Goal: Task Accomplishment & Management: Manage account settings

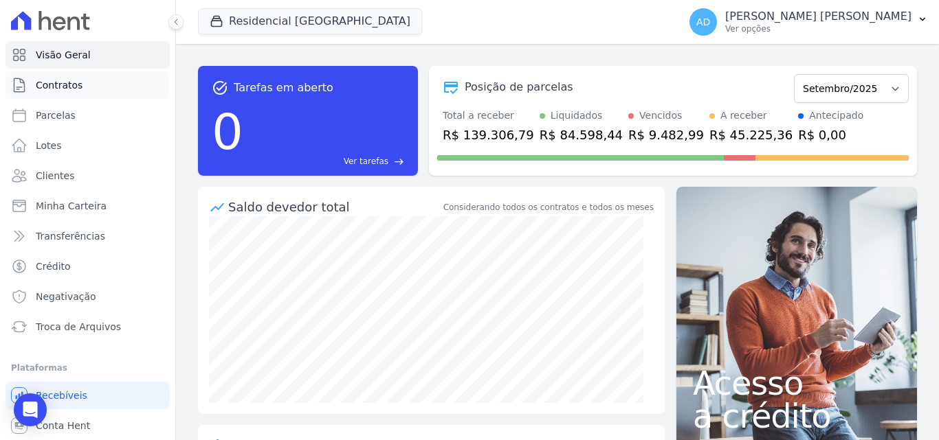
click at [88, 87] on link "Contratos" at bounding box center [87, 84] width 164 height 27
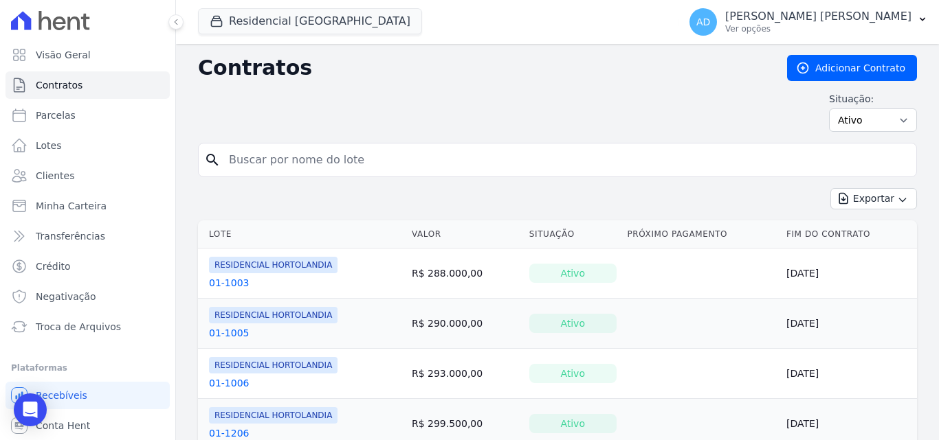
click at [302, 168] on input "search" at bounding box center [566, 159] width 690 height 27
type input "leandro"
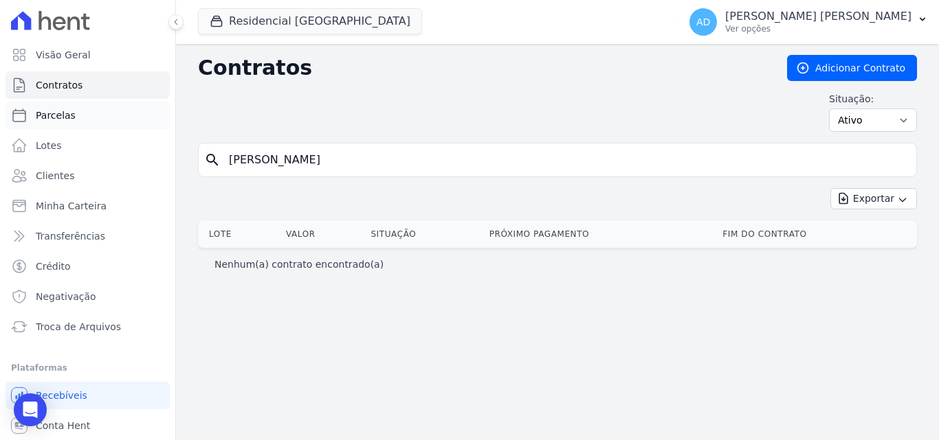
click at [49, 118] on span "Parcelas" at bounding box center [56, 116] width 40 height 14
select select
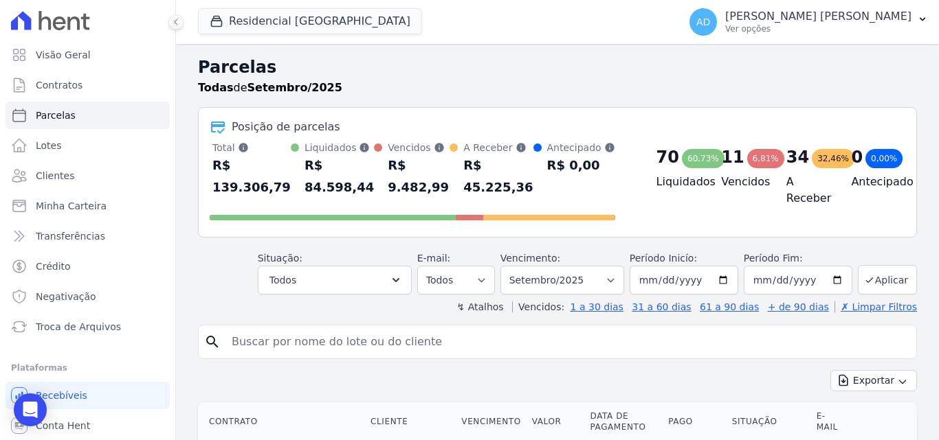
click at [304, 346] on input "search" at bounding box center [566, 341] width 687 height 27
type input "[PERSON_NAME]"
select select
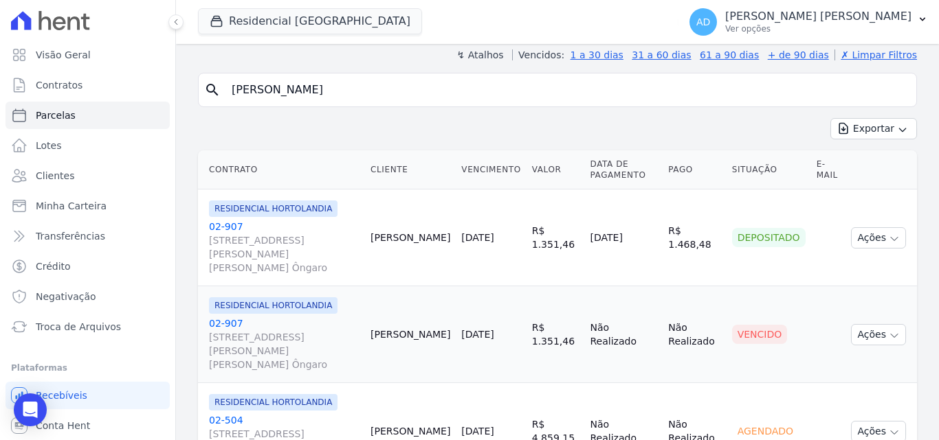
scroll to position [206, 0]
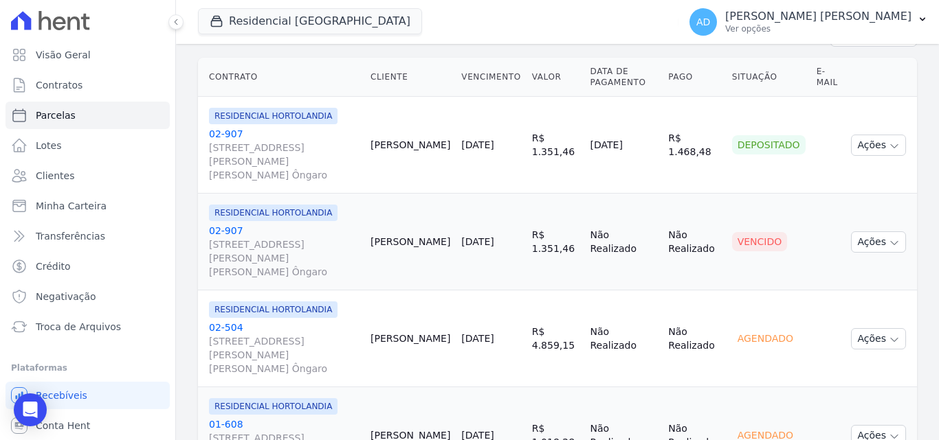
click at [231, 321] on link "02-504 [STREET_ADDRESS][PERSON_NAME][PERSON_NAME] Ôngaro" at bounding box center [284, 348] width 150 height 55
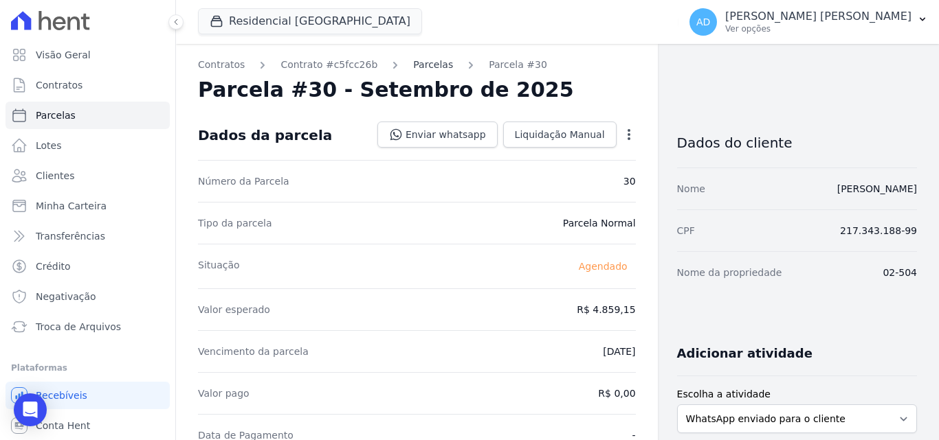
click at [422, 67] on link "Parcelas" at bounding box center [433, 65] width 40 height 14
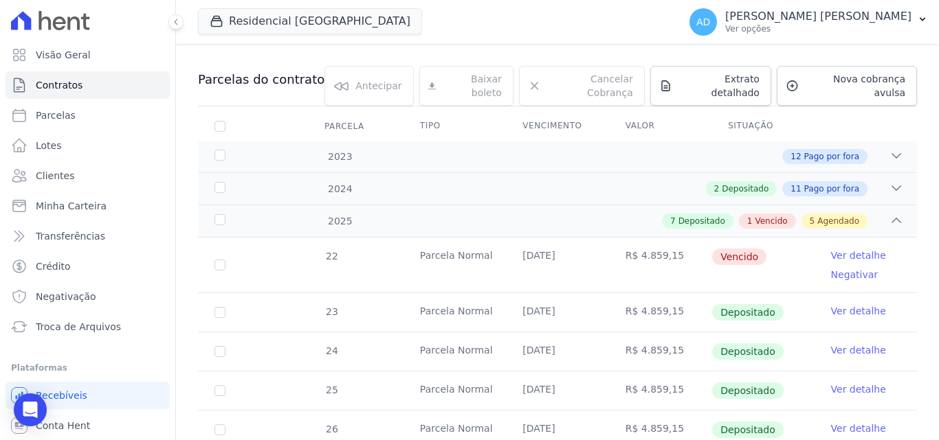
scroll to position [137, 0]
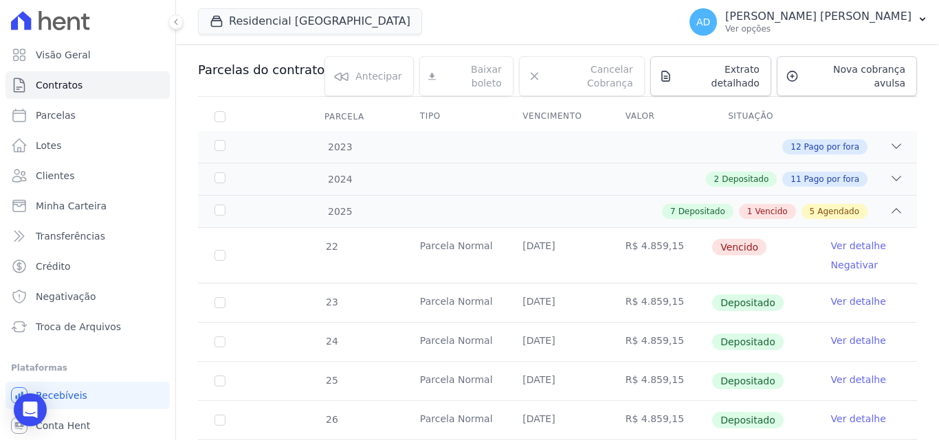
click at [841, 239] on link "Ver detalhe" at bounding box center [858, 246] width 55 height 14
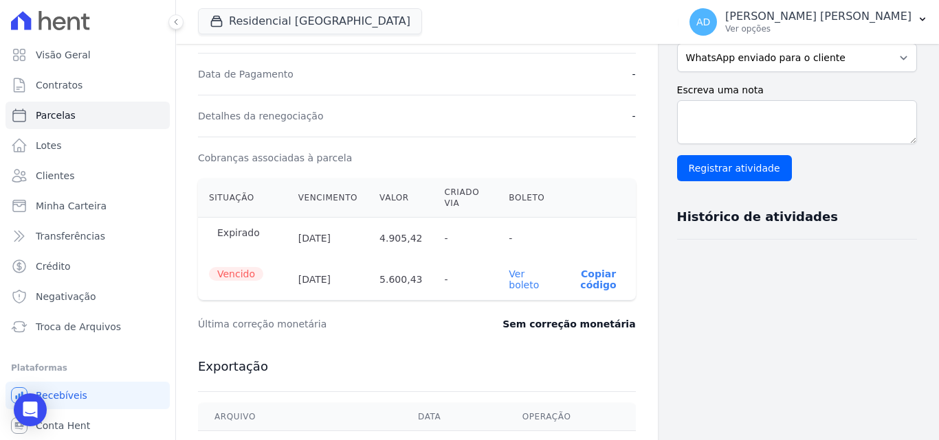
scroll to position [412, 0]
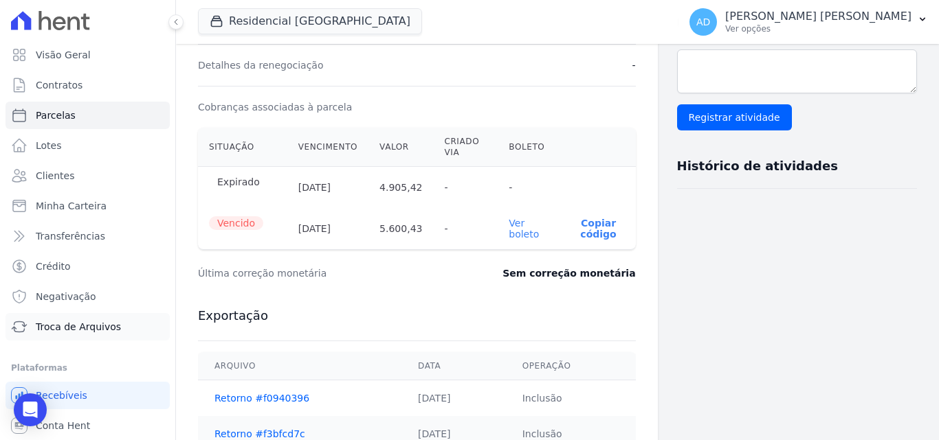
click at [103, 327] on span "Troca de Arquivos" at bounding box center [78, 327] width 85 height 14
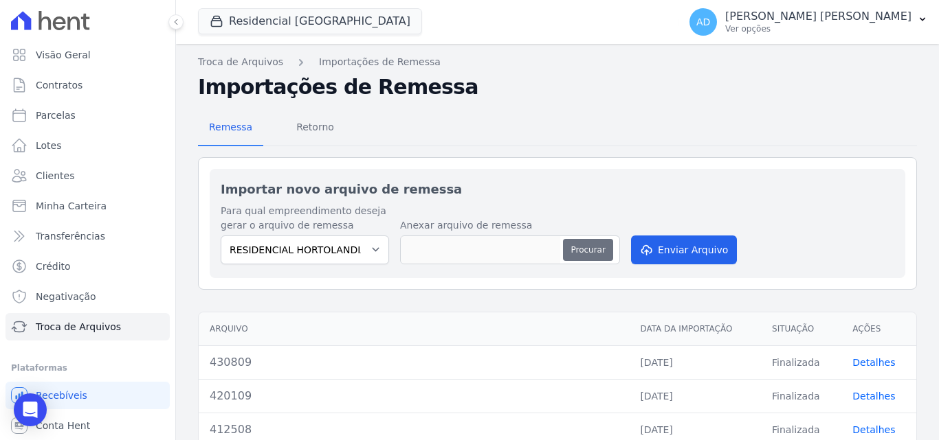
click at [575, 244] on button "Procurar" at bounding box center [587, 250] width 49 height 22
type input "442309"
click at [658, 257] on button "Enviar Arquivo" at bounding box center [684, 250] width 106 height 29
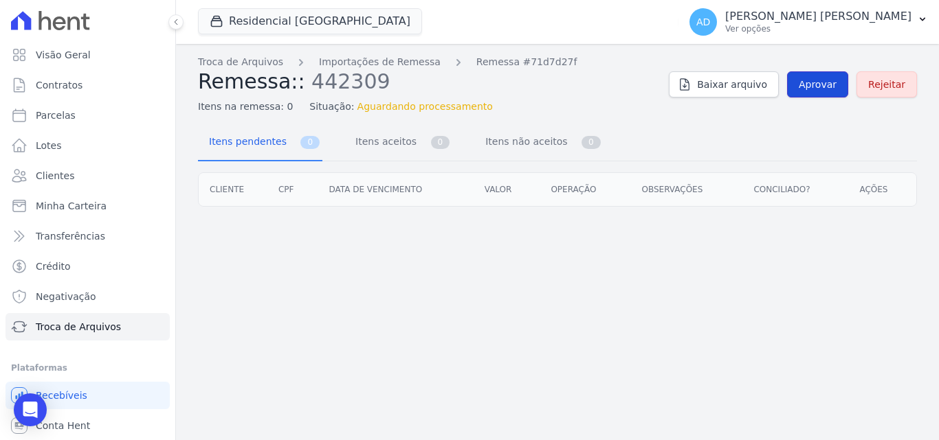
click at [814, 83] on span "Aprovar" at bounding box center [817, 85] width 38 height 14
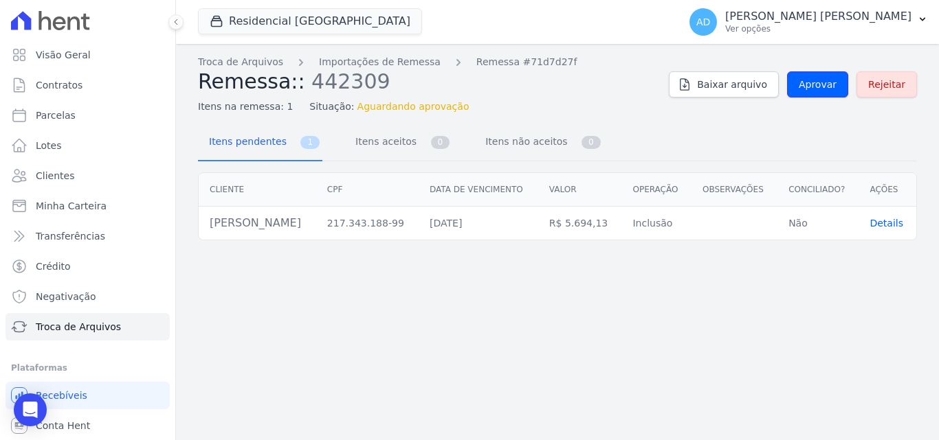
click at [814, 83] on span "Aprovar" at bounding box center [817, 85] width 38 height 14
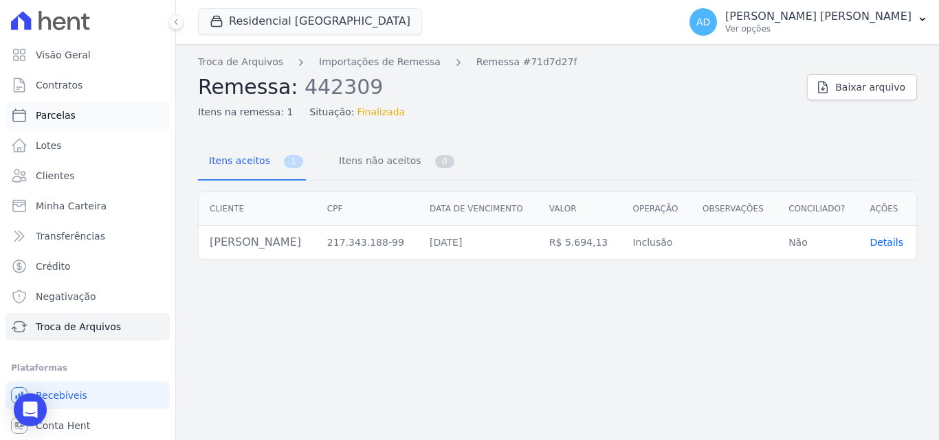
click at [85, 118] on link "Parcelas" at bounding box center [87, 115] width 164 height 27
select select
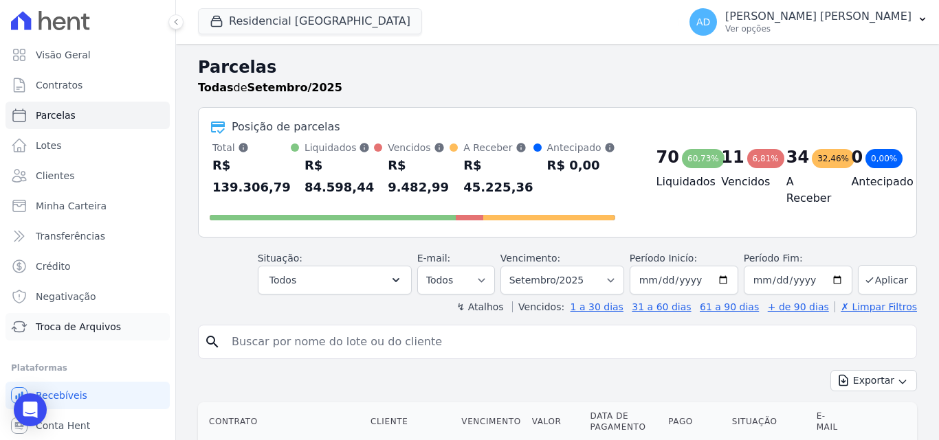
click at [89, 333] on span "Troca de Arquivos" at bounding box center [78, 327] width 85 height 14
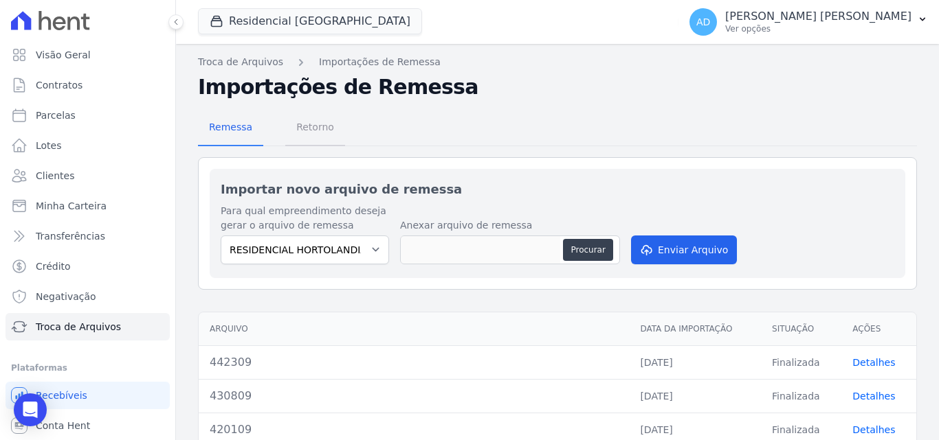
click at [314, 126] on span "Retorno" at bounding box center [315, 126] width 54 height 27
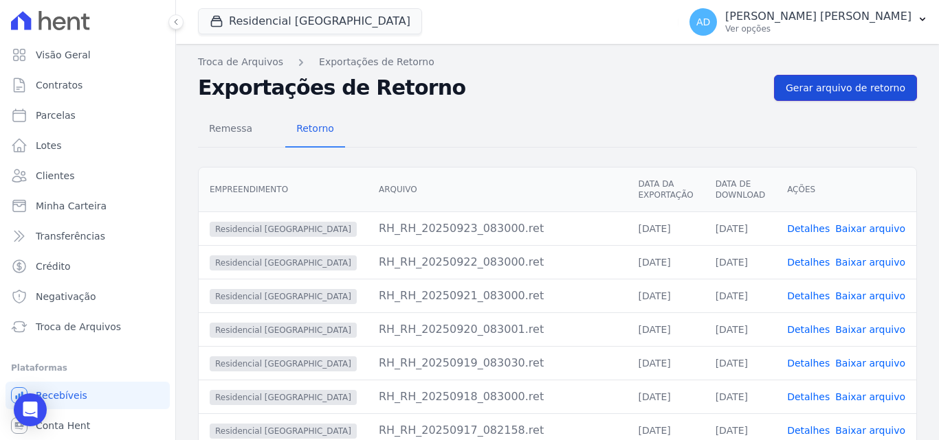
click at [799, 95] on link "Gerar arquivo de retorno" at bounding box center [845, 88] width 143 height 26
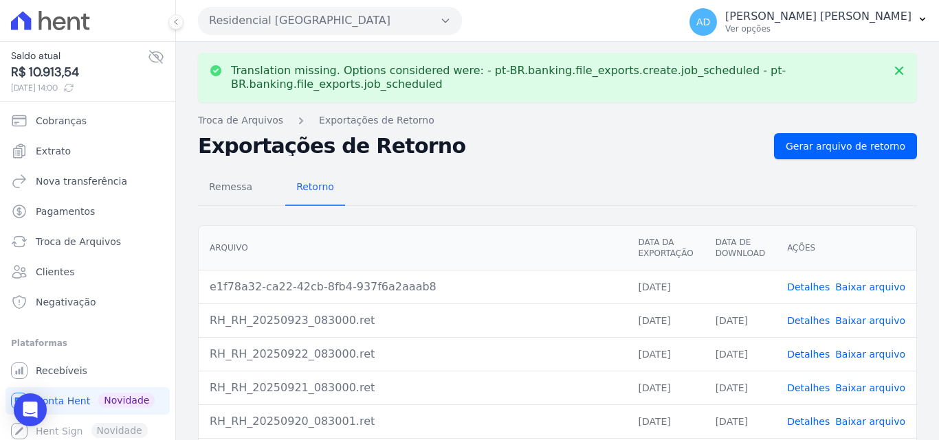
click at [864, 286] on link "Baixar arquivo" at bounding box center [870, 287] width 70 height 11
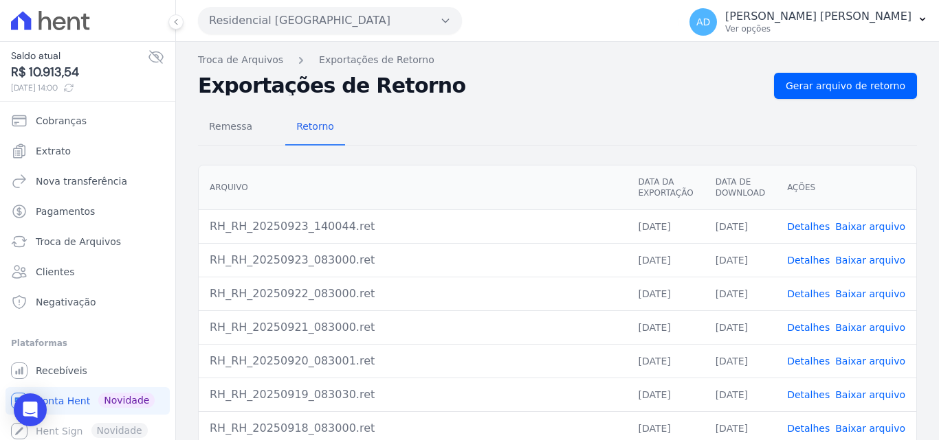
click at [873, 226] on link "Baixar arquivo" at bounding box center [870, 226] width 70 height 11
click at [497, 126] on div "Remessa Retorno" at bounding box center [557, 128] width 719 height 36
click at [66, 366] on span "Recebíveis" at bounding box center [62, 371] width 52 height 14
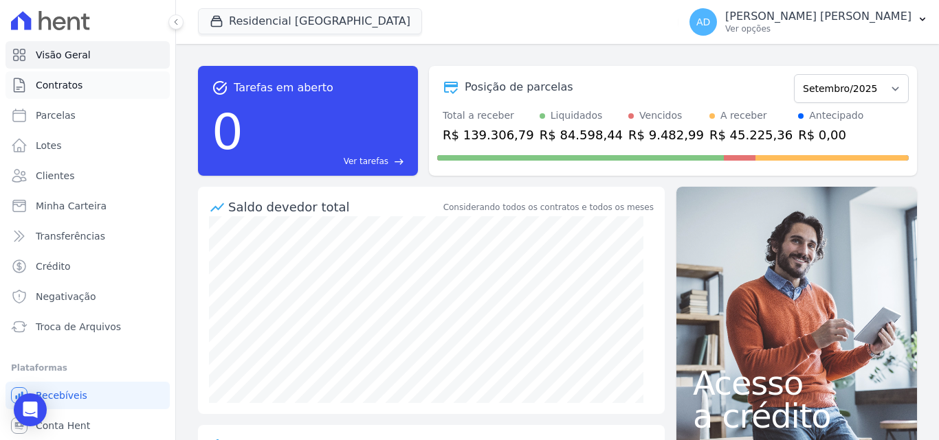
click at [75, 88] on span "Contratos" at bounding box center [59, 85] width 47 height 14
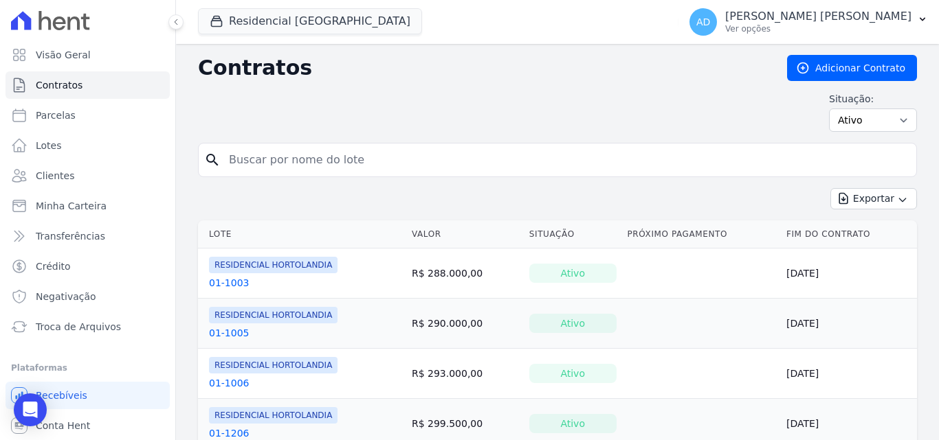
click at [280, 163] on input "search" at bounding box center [566, 159] width 690 height 27
click at [98, 115] on link "Parcelas" at bounding box center [87, 115] width 164 height 27
select select
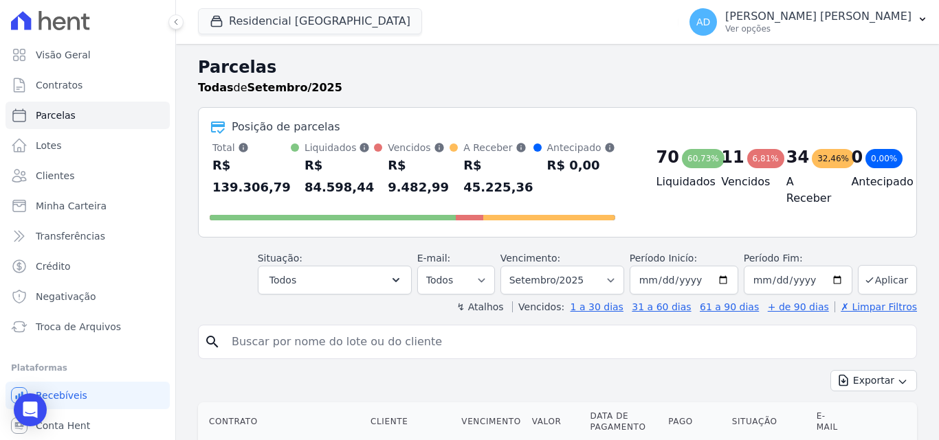
click at [271, 339] on input "search" at bounding box center [566, 341] width 687 height 27
type input "leandro"
select select
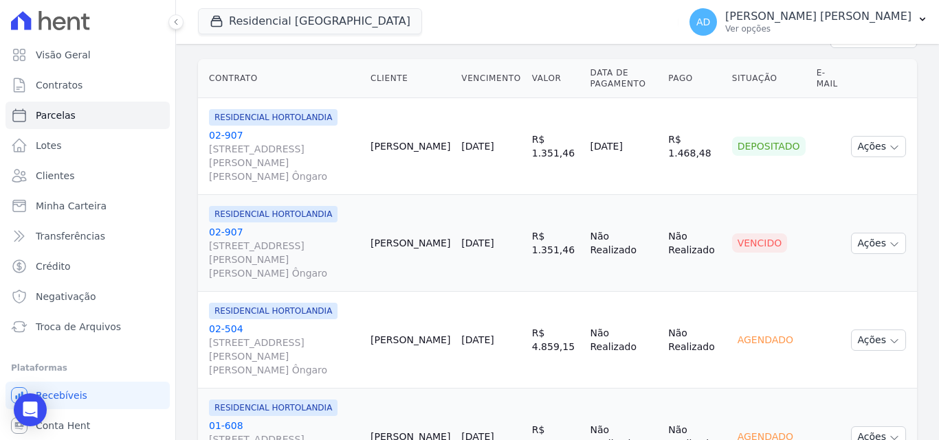
scroll to position [237, 0]
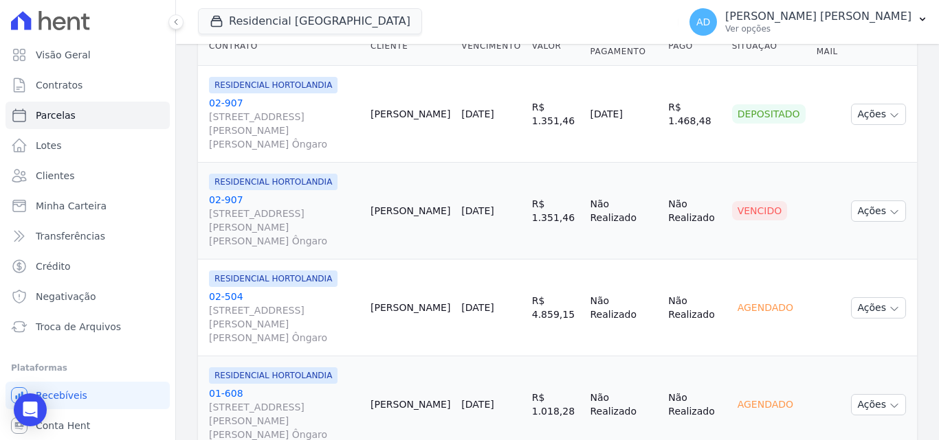
click at [233, 290] on link "02-504 Avenida Jair Gasparino, 240, QD GLEBA LOTE B1-G1, Parque Orestes Ôngaro" at bounding box center [284, 317] width 150 height 55
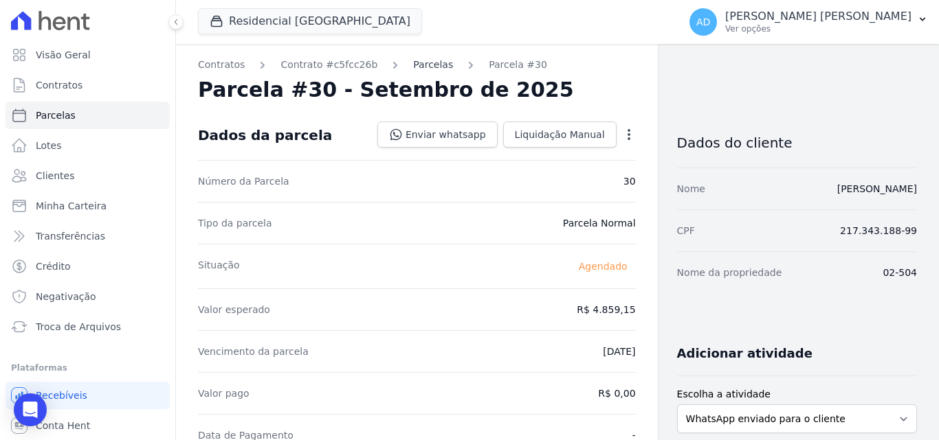
click at [413, 68] on link "Parcelas" at bounding box center [433, 65] width 40 height 14
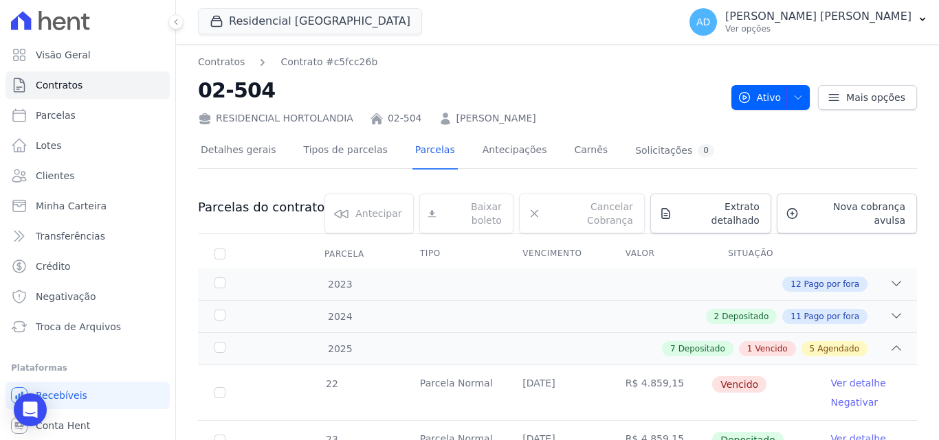
scroll to position [137, 0]
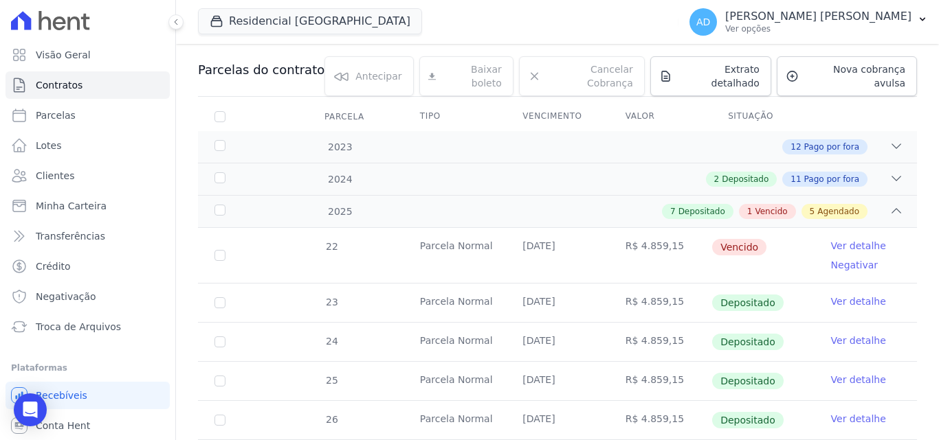
click at [844, 239] on link "Ver detalhe" at bounding box center [858, 246] width 55 height 14
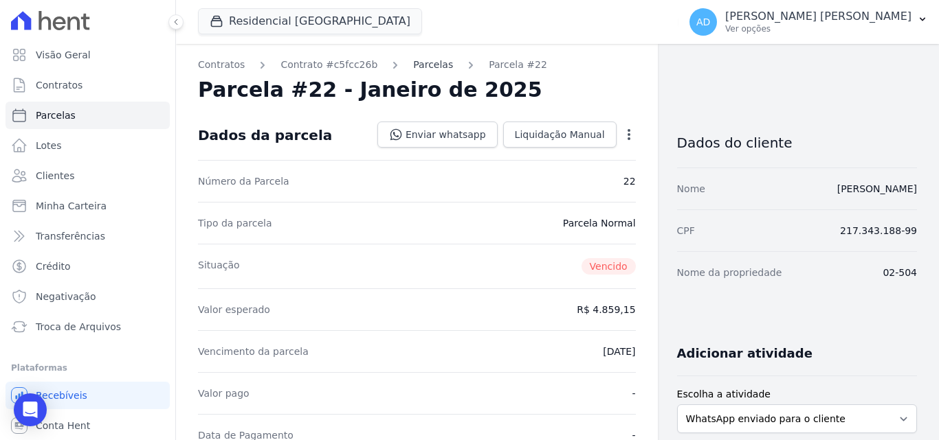
click at [425, 63] on link "Parcelas" at bounding box center [433, 65] width 40 height 14
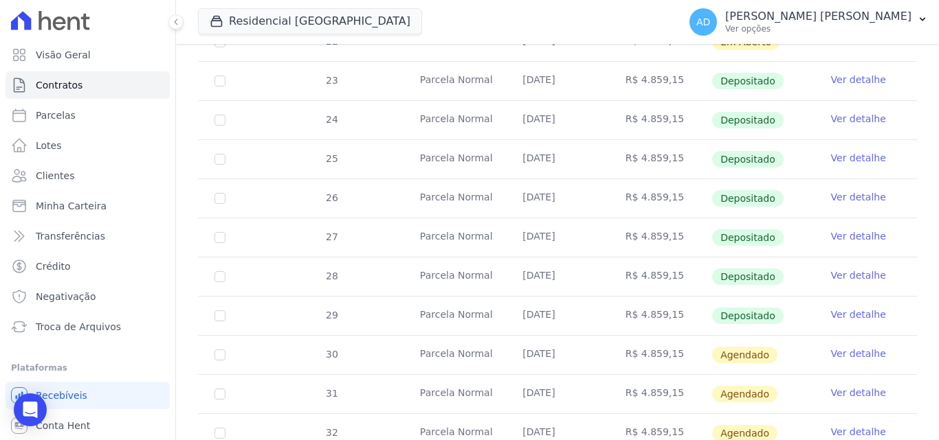
scroll to position [344, 0]
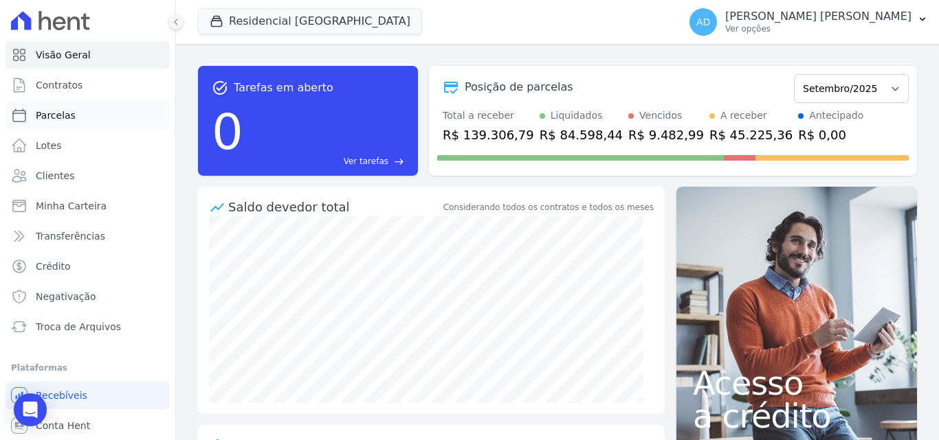
click at [67, 113] on span "Parcelas" at bounding box center [56, 116] width 40 height 14
select select
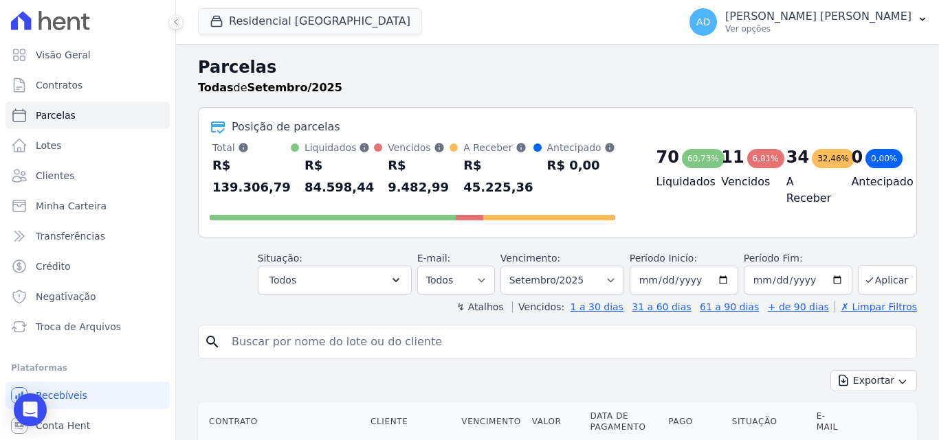
click at [311, 346] on input "search" at bounding box center [566, 341] width 687 height 27
type input "francisc"
select select
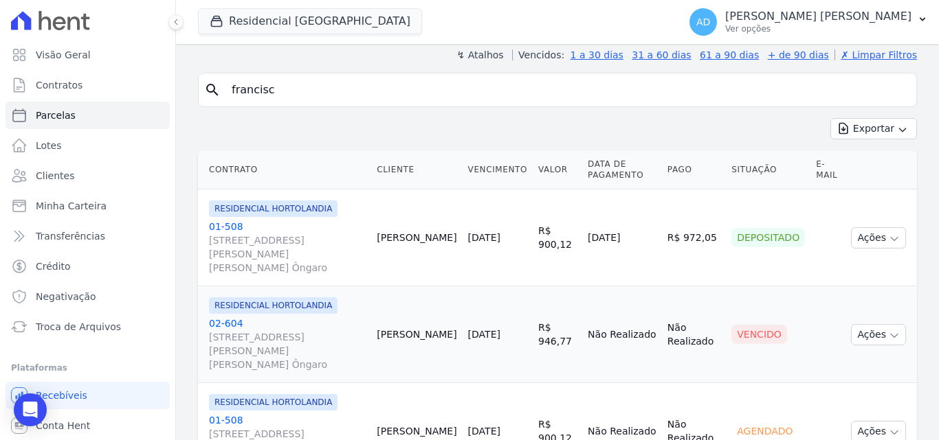
scroll to position [137, 0]
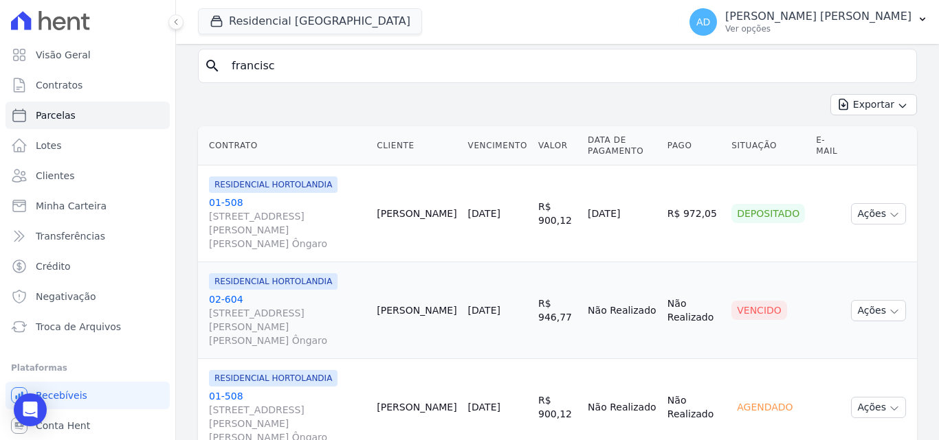
click at [230, 293] on link "02-604 Avenida Jair Gasparino, 240, QD GLEBA LOTE B1-G1, Parque Orestes Ôngaro" at bounding box center [287, 320] width 157 height 55
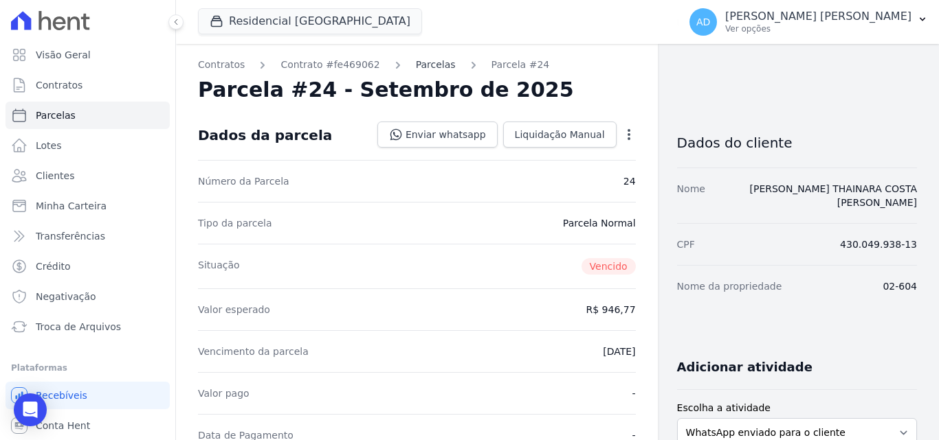
click at [416, 65] on link "Parcelas" at bounding box center [436, 65] width 40 height 14
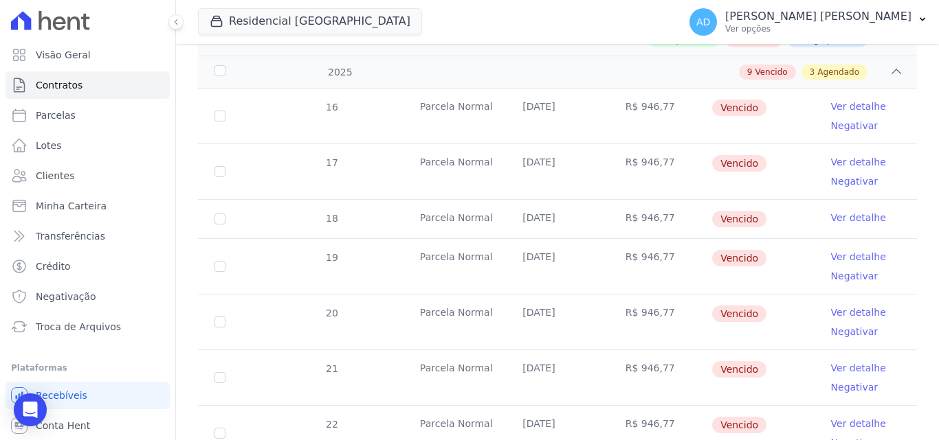
scroll to position [137, 0]
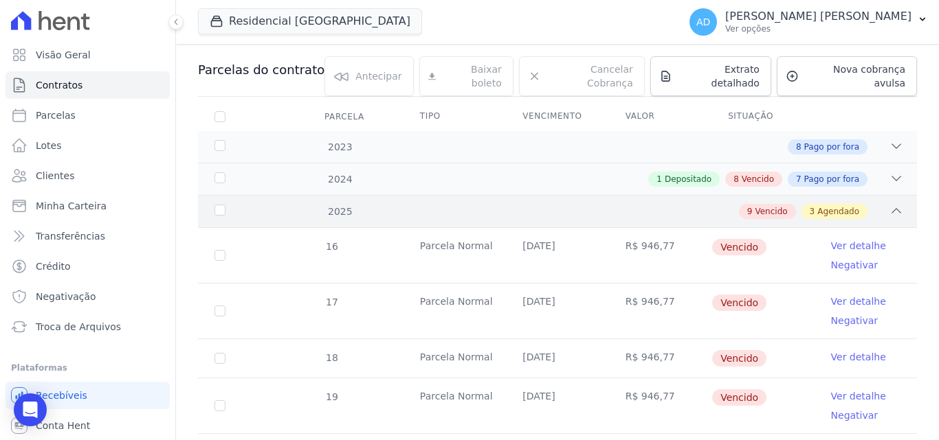
click at [889, 204] on icon at bounding box center [896, 211] width 14 height 14
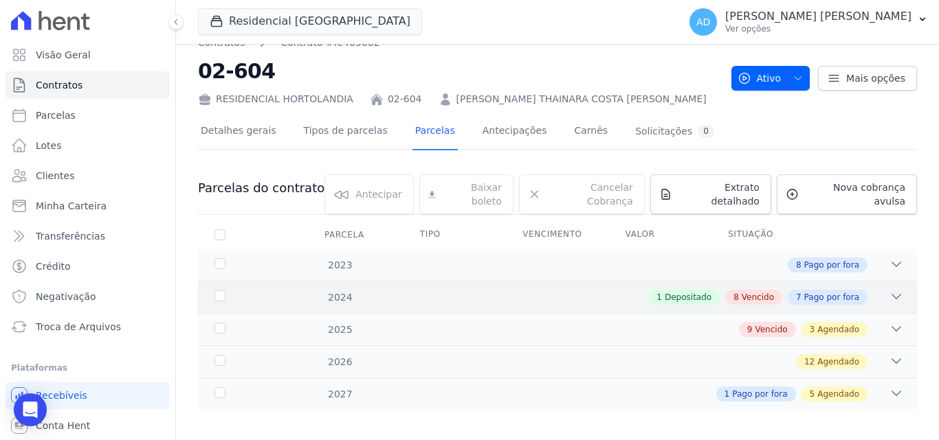
click at [889, 290] on icon at bounding box center [896, 297] width 14 height 14
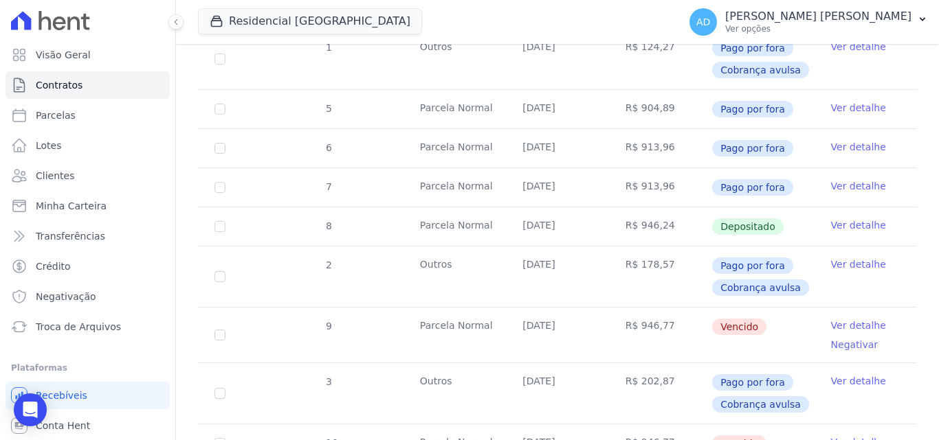
scroll to position [412, 0]
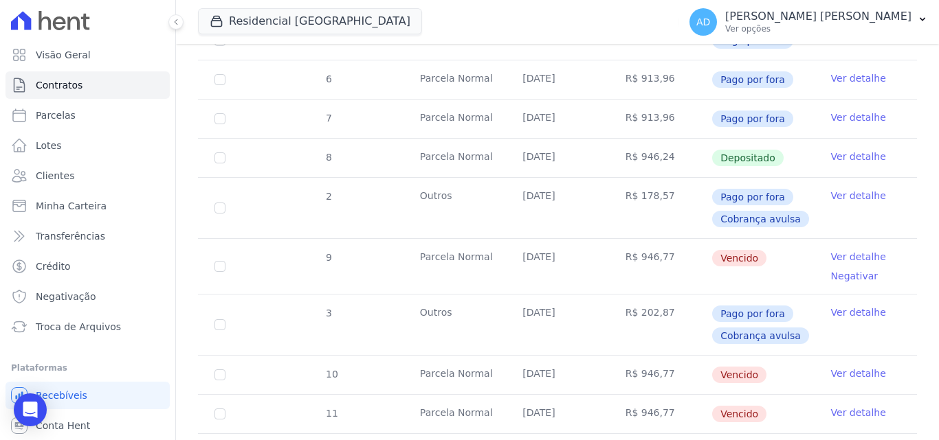
click at [847, 250] on link "Ver detalhe" at bounding box center [858, 257] width 55 height 14
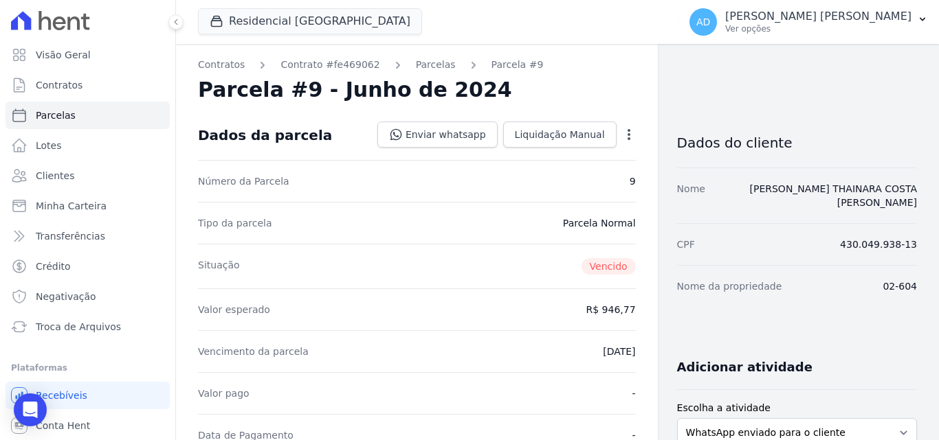
click at [623, 137] on icon "button" at bounding box center [629, 135] width 14 height 14
click at [579, 159] on link "Alterar" at bounding box center [569, 153] width 121 height 25
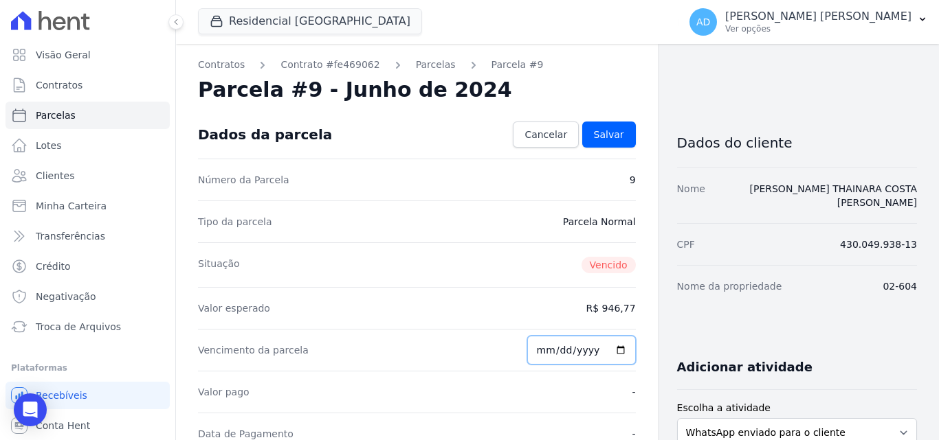
click at [545, 351] on input "2024-06-15" at bounding box center [581, 350] width 109 height 29
type input "2024-06-25"
type input "2024-09-25"
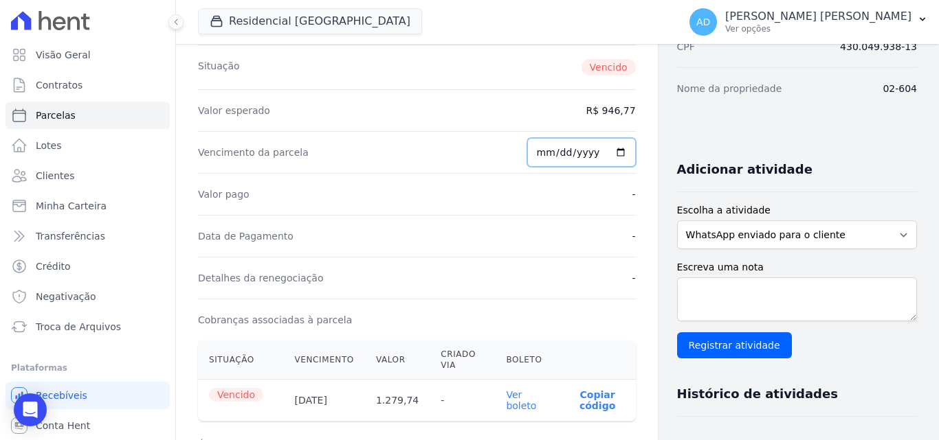
scroll to position [275, 0]
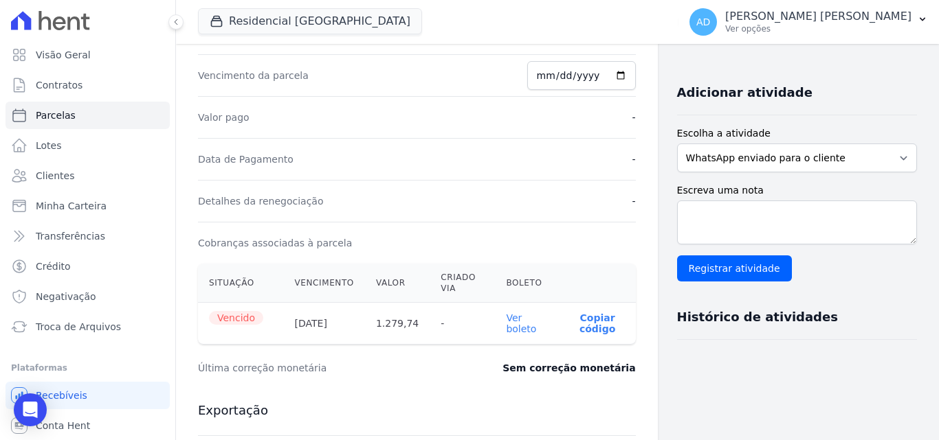
click at [541, 212] on div "Detalhes da renegociação -" at bounding box center [417, 201] width 438 height 42
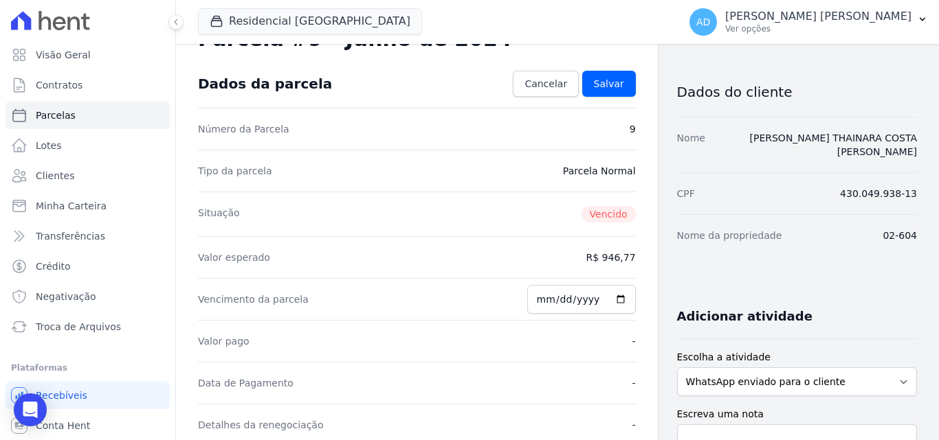
scroll to position [0, 0]
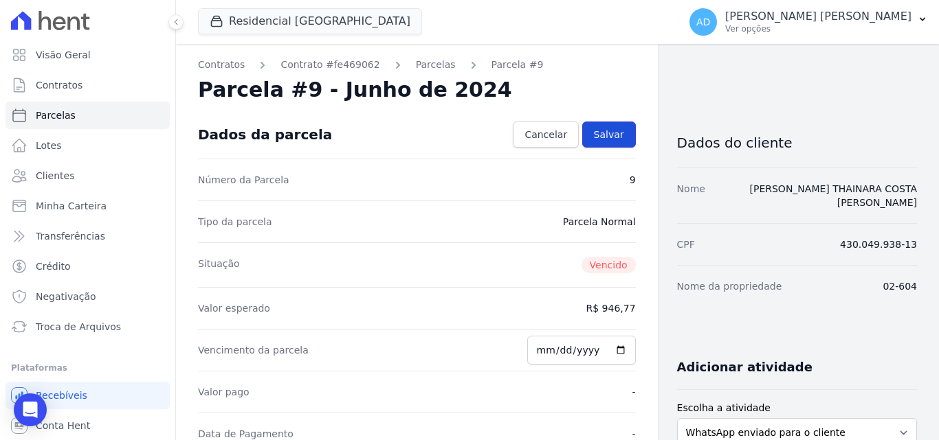
click at [594, 137] on span "Salvar" at bounding box center [609, 135] width 30 height 14
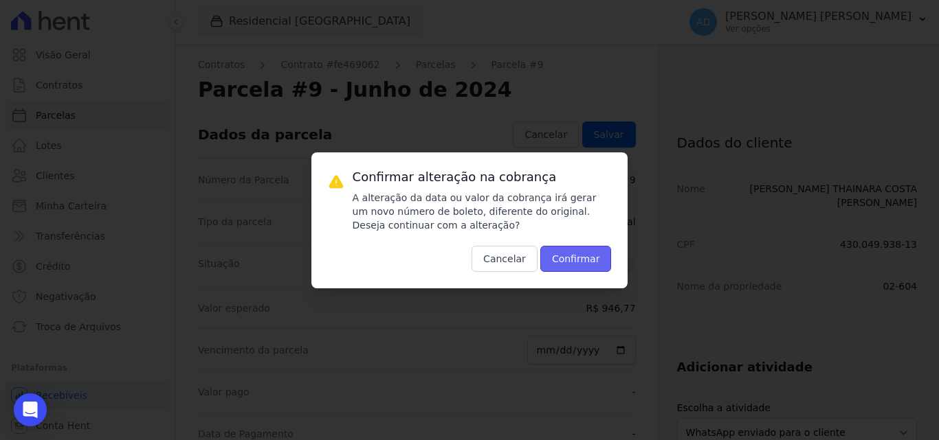
click at [577, 263] on button "Confirmar" at bounding box center [575, 259] width 71 height 26
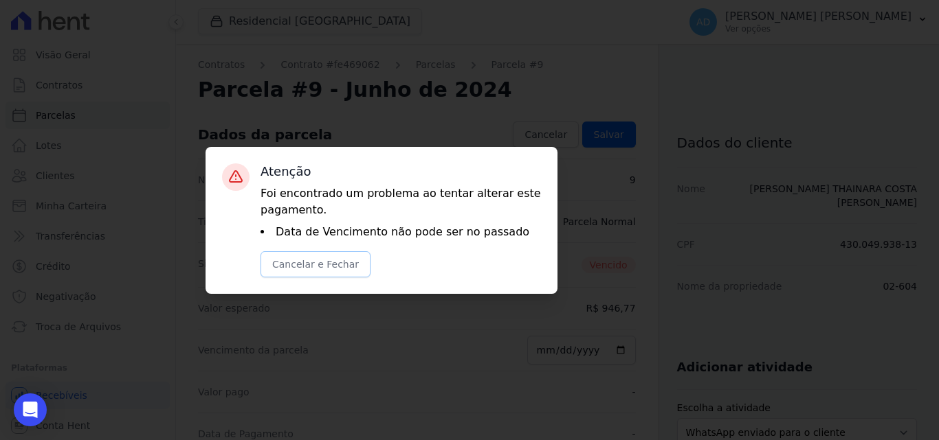
click at [335, 269] on button "Cancelar e Fechar" at bounding box center [315, 264] width 110 height 26
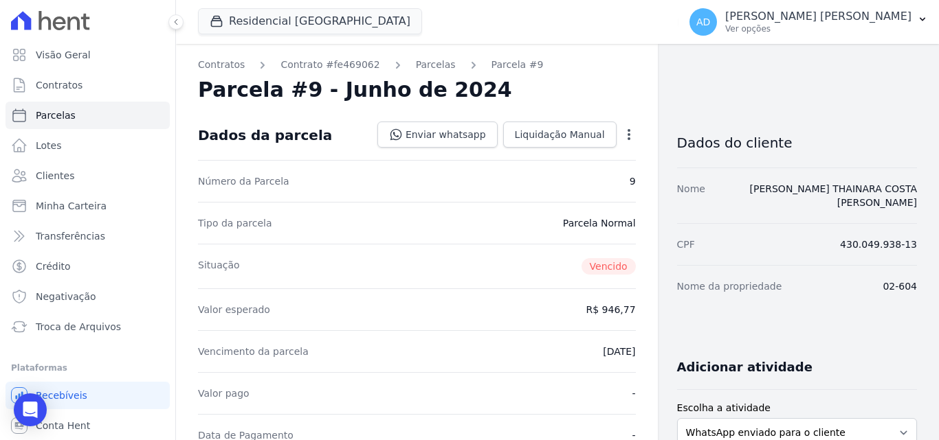
click at [627, 135] on icon "button" at bounding box center [629, 135] width 14 height 14
click at [574, 159] on link "Alterar" at bounding box center [569, 153] width 121 height 25
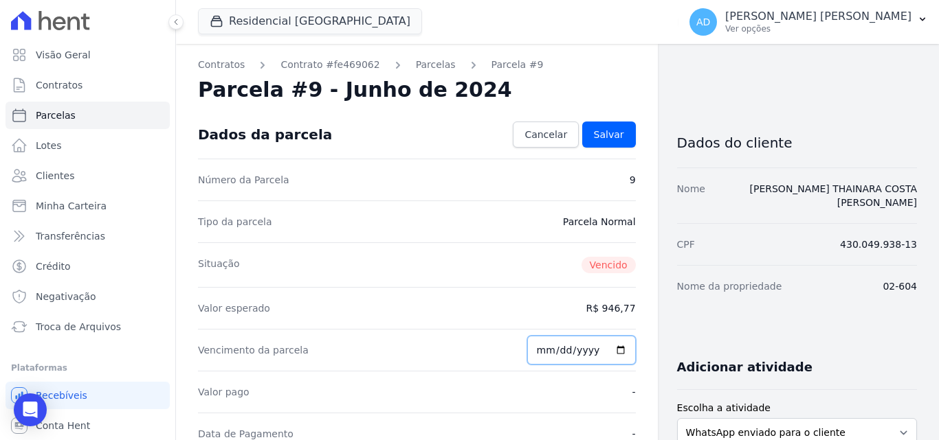
click at [545, 351] on input "2024-06-15" at bounding box center [581, 350] width 109 height 29
type input "2024-06-25"
type input "2025-09-25"
click at [609, 136] on span "Salvar" at bounding box center [609, 135] width 30 height 14
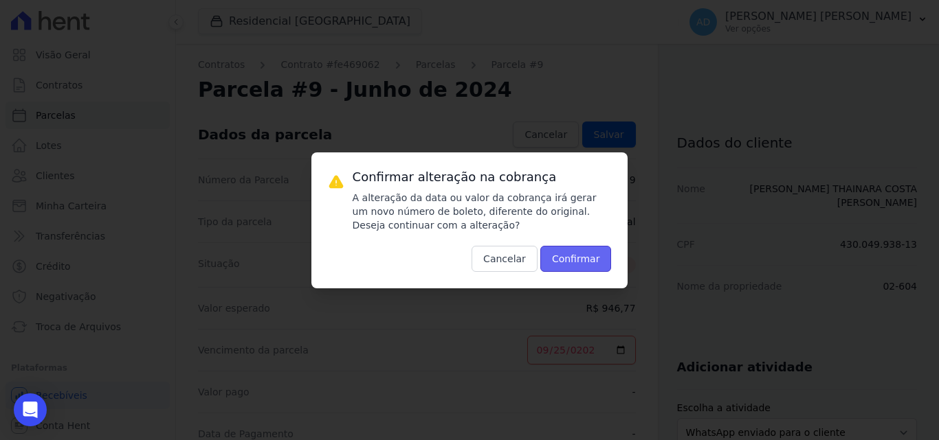
click at [561, 254] on button "Confirmar" at bounding box center [575, 259] width 71 height 26
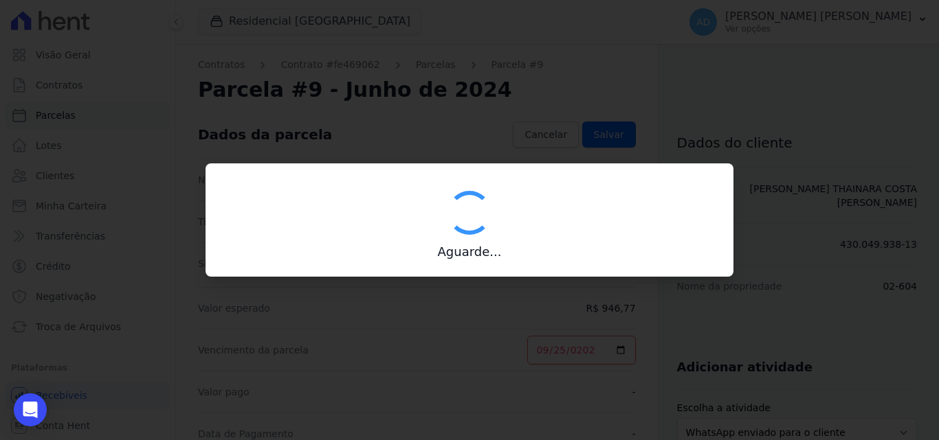
type input "00190000090335103300000632415170811380000127974"
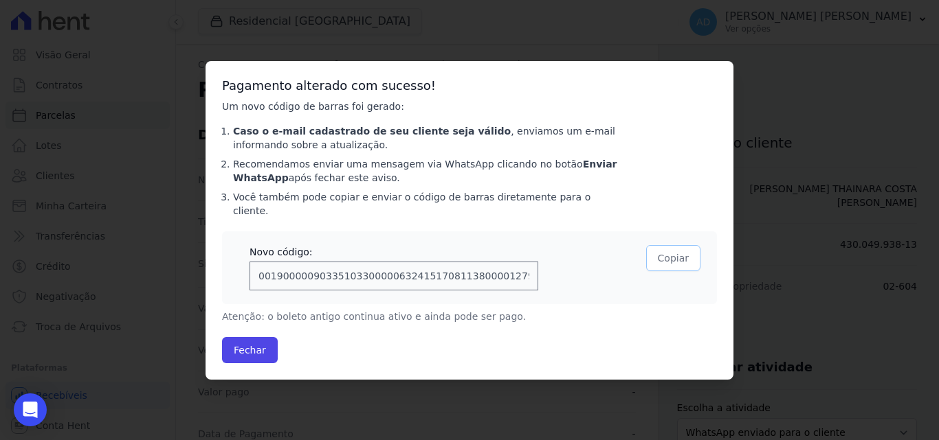
click at [685, 251] on button "Copiar" at bounding box center [673, 258] width 54 height 26
click at [260, 343] on button "Fechar" at bounding box center [250, 350] width 56 height 26
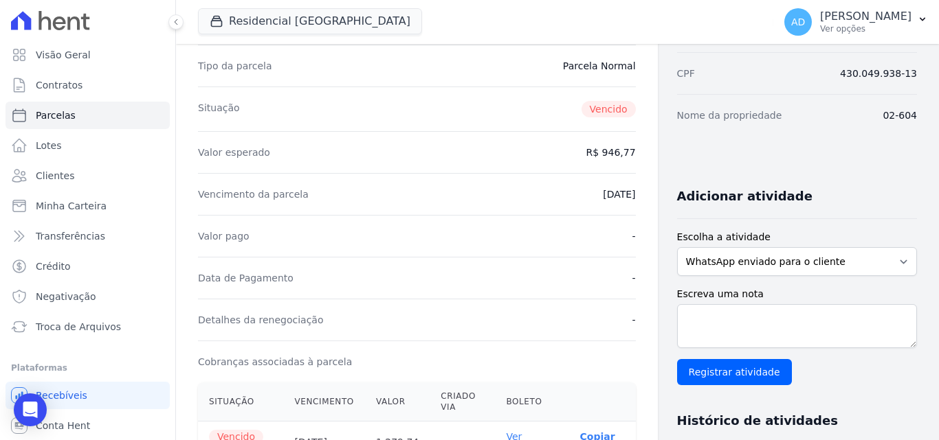
scroll to position [344, 0]
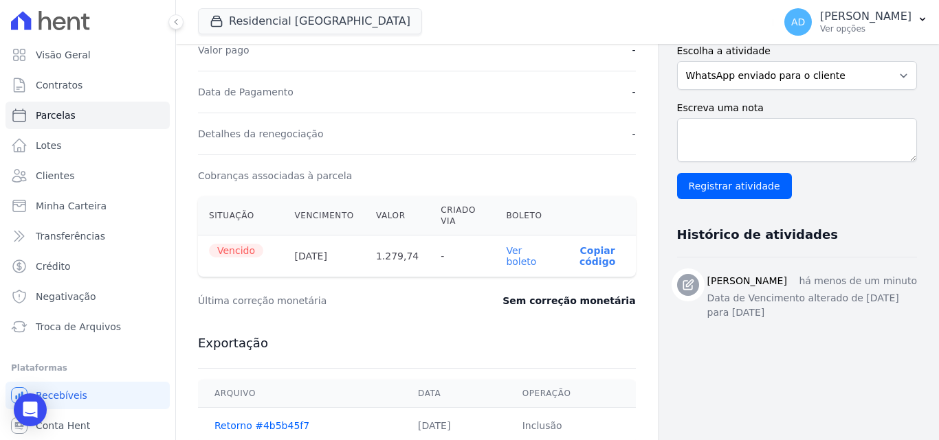
click at [508, 263] on link "Ver boleto" at bounding box center [521, 256] width 30 height 22
